Goal: Task Accomplishment & Management: Complete application form

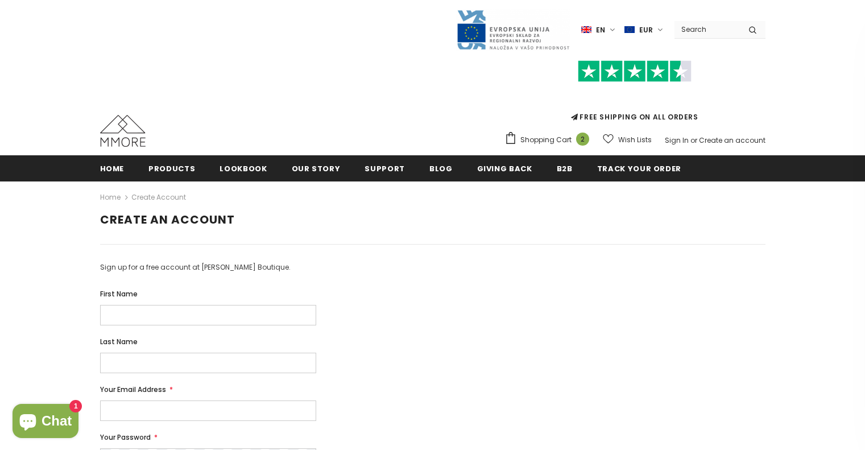
scroll to position [114, 0]
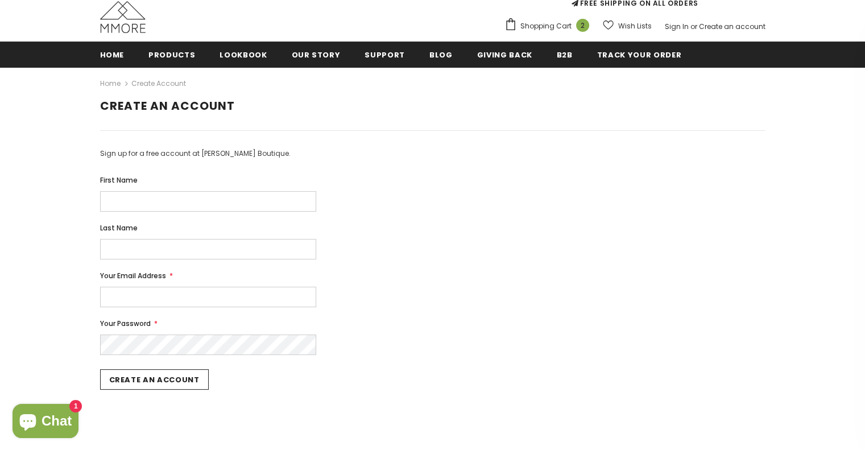
click at [162, 204] on input "First Name" at bounding box center [208, 201] width 216 height 20
type input "Fanny"
click at [123, 237] on div "Last Name" at bounding box center [433, 240] width 666 height 37
click at [123, 254] on input "Last Name" at bounding box center [208, 249] width 216 height 20
type input "PERISSIER"
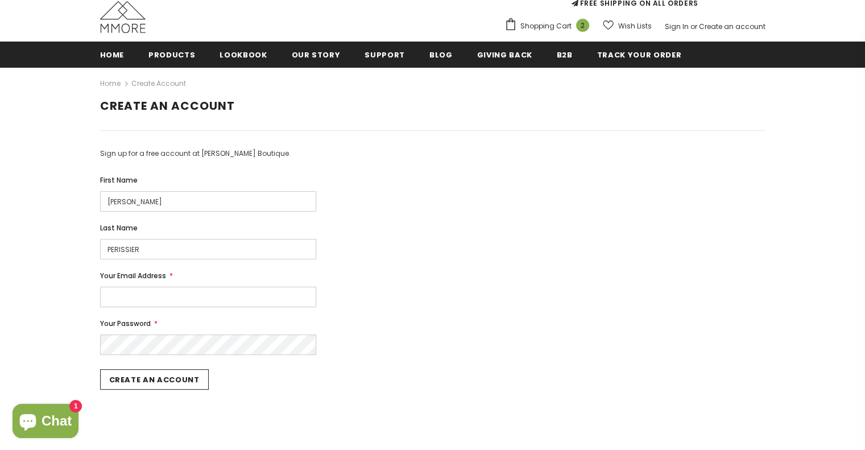
click at [127, 298] on input "Your Email Address *" at bounding box center [208, 297] width 216 height 20
drag, startPoint x: 210, startPoint y: 301, endPoint x: 84, endPoint y: 316, distance: 127.1
click at [59, 293] on div "Home Create Account Create An Account Sign up for a free account at Ella Boutiq…" at bounding box center [432, 320] width 865 height 507
type input "fanny-1402@cegetel.net"
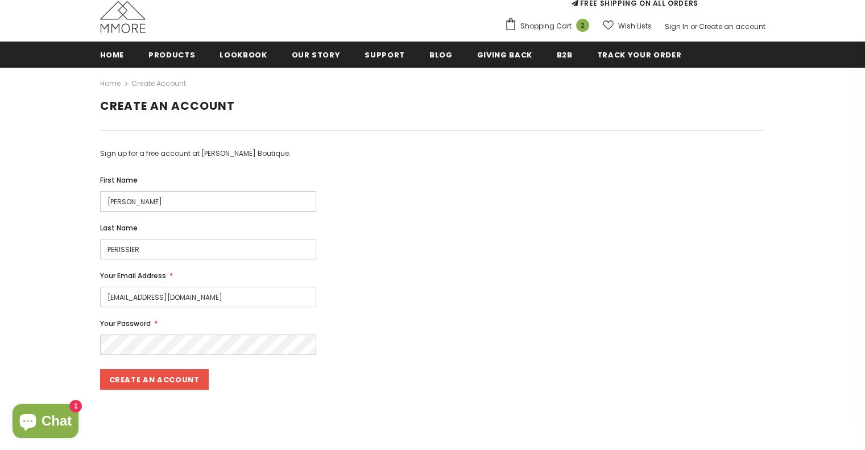
click at [134, 377] on input "Create An Account" at bounding box center [154, 379] width 109 height 20
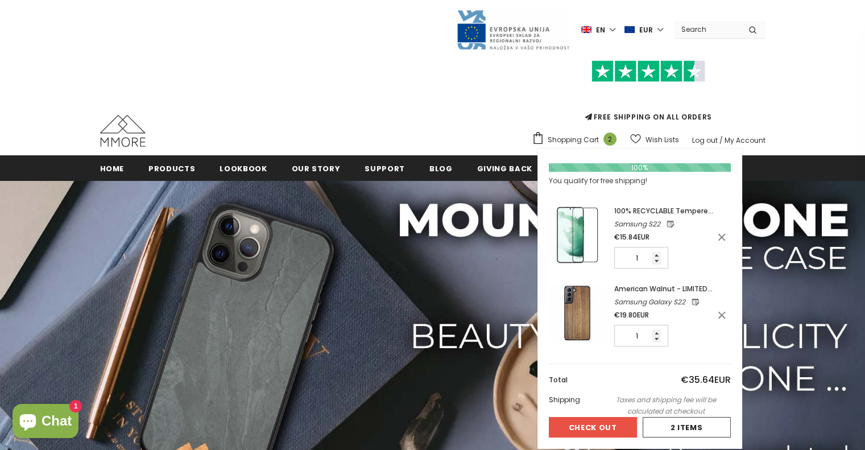
click at [594, 431] on button "Check Out" at bounding box center [593, 427] width 88 height 20
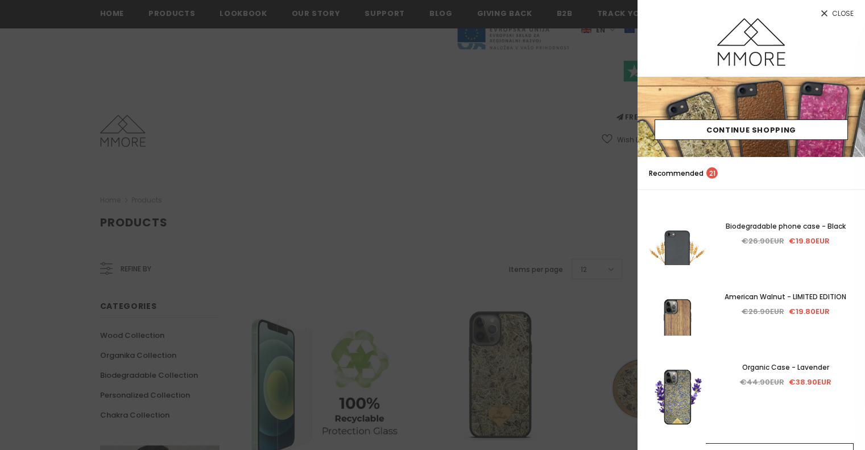
click at [412, 276] on div at bounding box center [432, 225] width 865 height 450
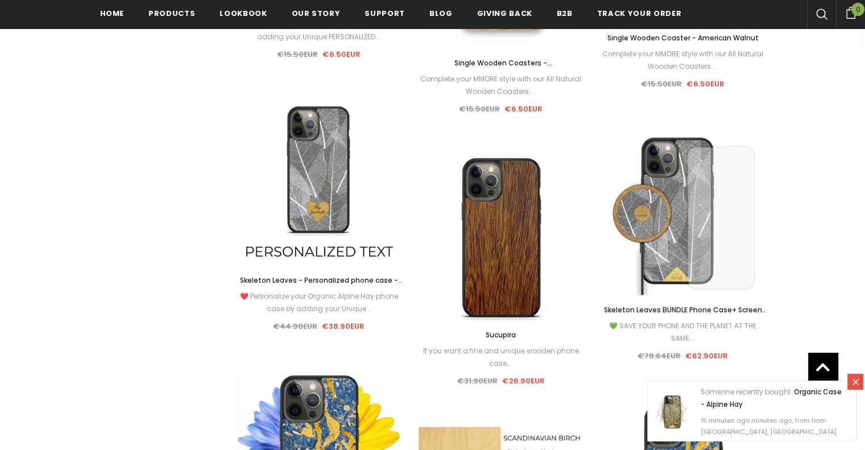
scroll to position [7430, 0]
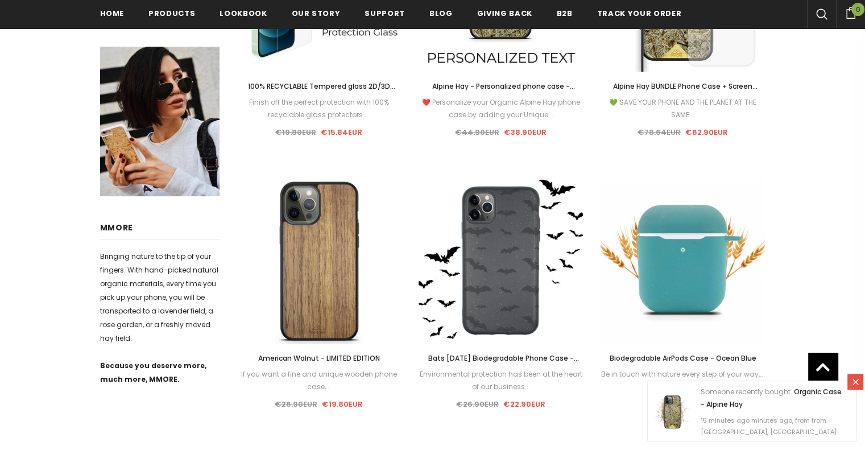
scroll to position [0, 0]
